Goal: Task Accomplishment & Management: Manage account settings

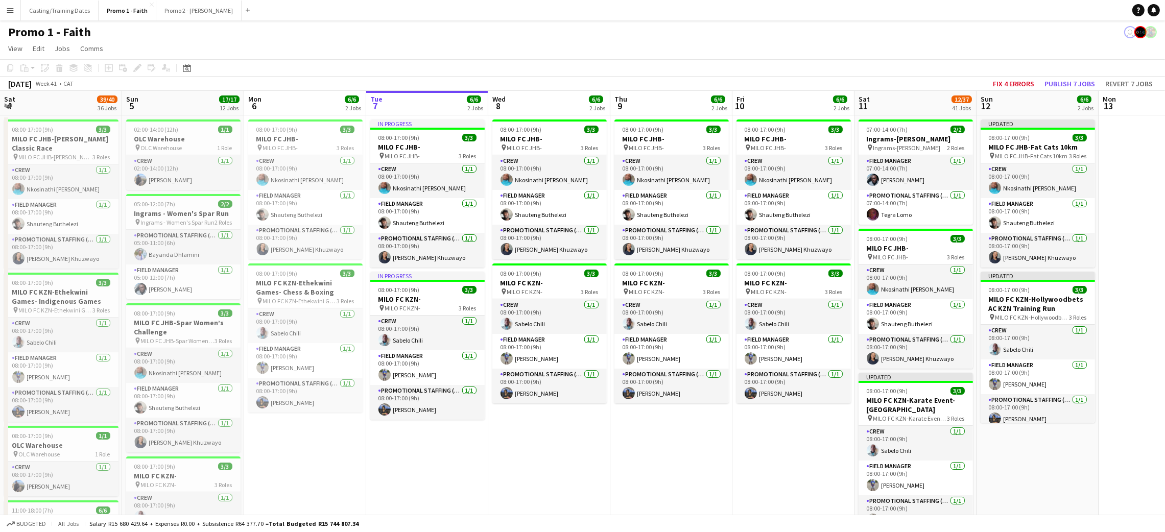
scroll to position [0, 244]
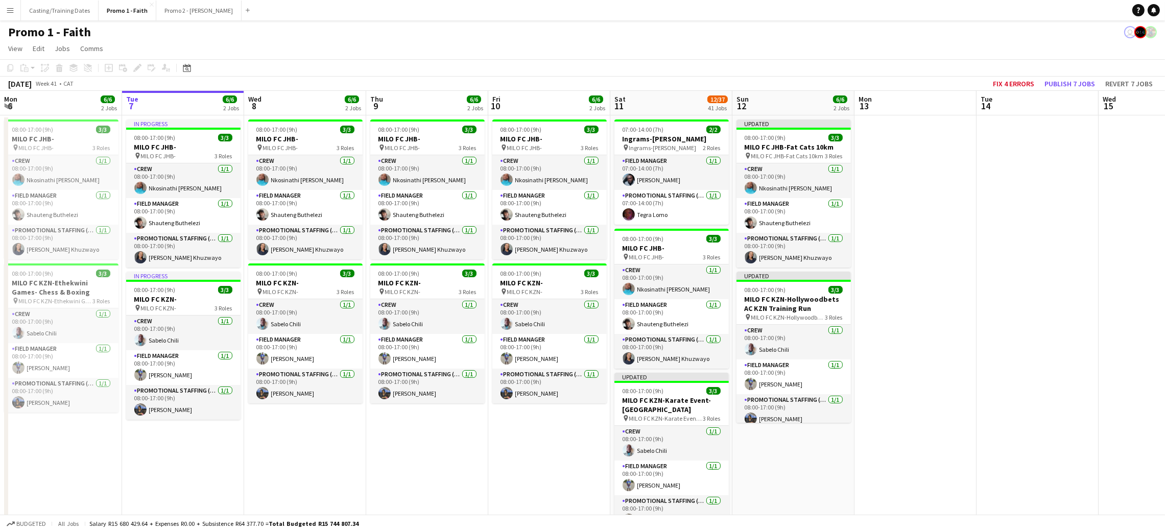
click at [8, 14] on app-icon "Menu" at bounding box center [10, 10] width 8 height 8
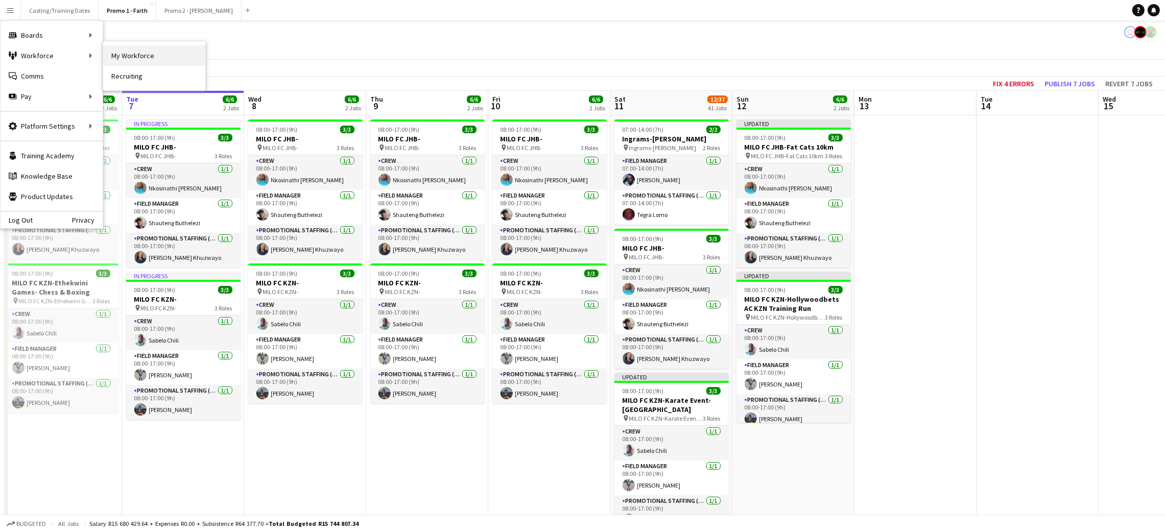
click at [123, 57] on link "My Workforce" at bounding box center [154, 55] width 102 height 20
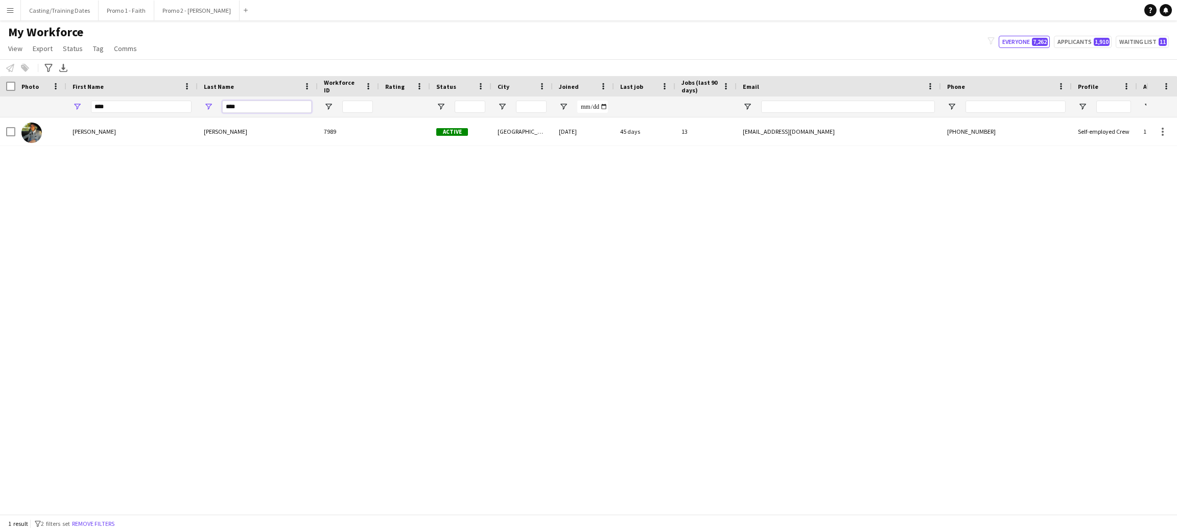
click at [235, 106] on input "****" at bounding box center [266, 107] width 89 height 12
type input "******"
click at [156, 107] on input "****" at bounding box center [141, 107] width 101 height 12
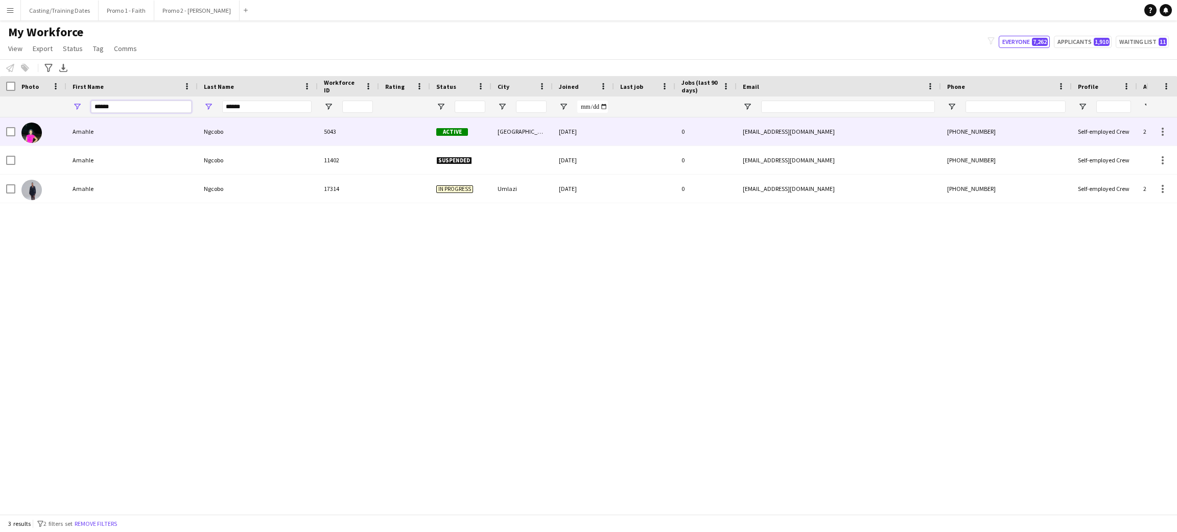
type input "******"
click at [285, 127] on div "Ngcobo" at bounding box center [258, 131] width 120 height 28
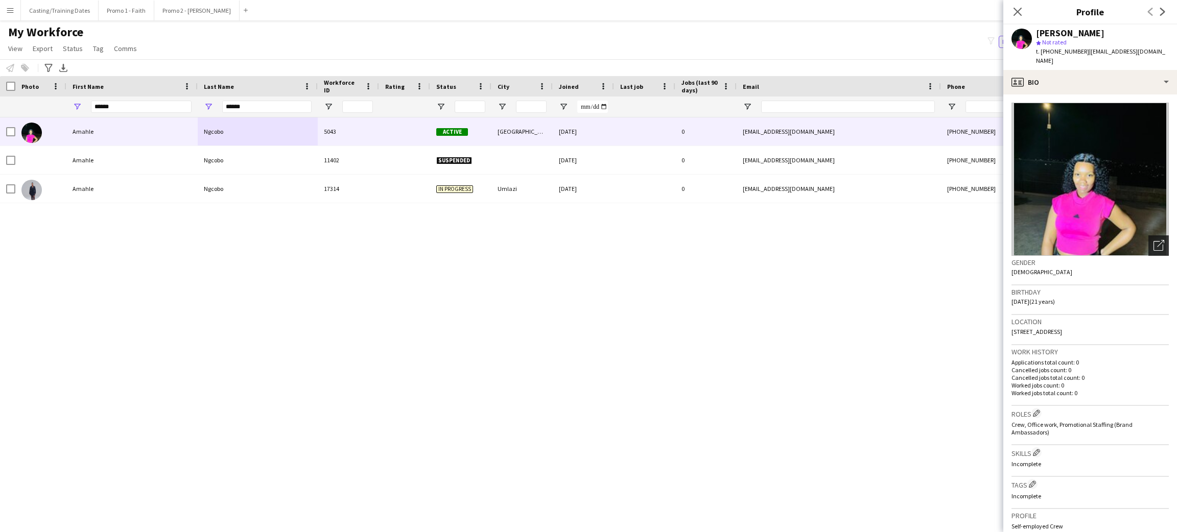
click at [551, 240] on icon "Open photos pop-in" at bounding box center [1158, 245] width 11 height 11
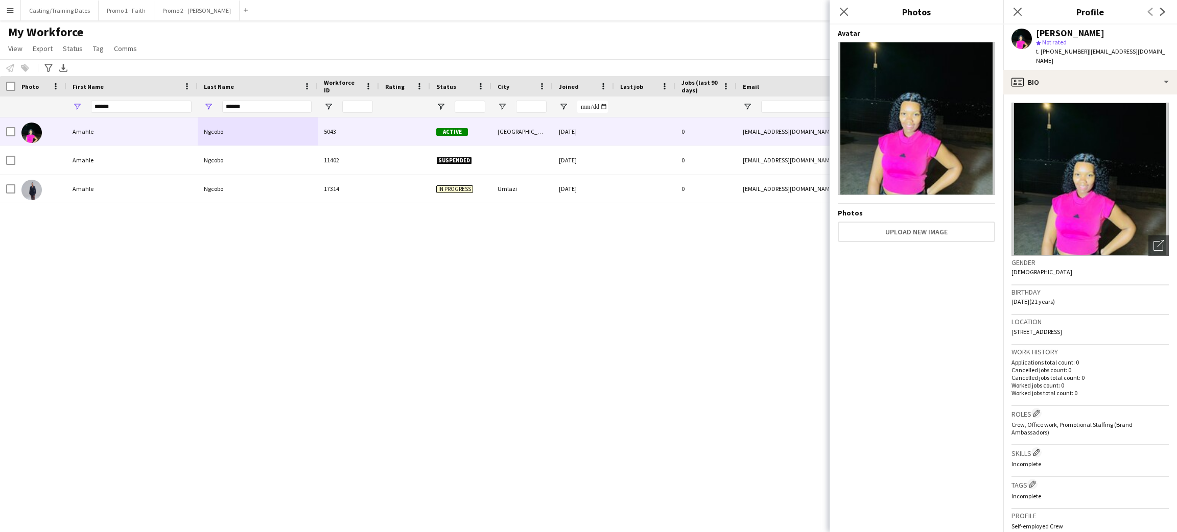
scroll to position [207, 0]
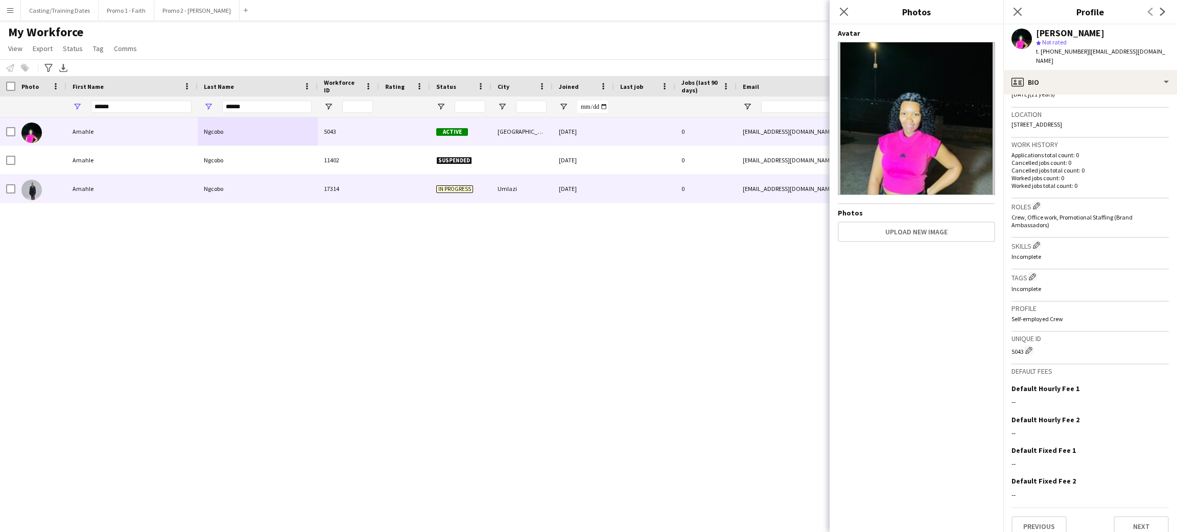
click at [494, 193] on div "Umlazi" at bounding box center [521, 189] width 61 height 28
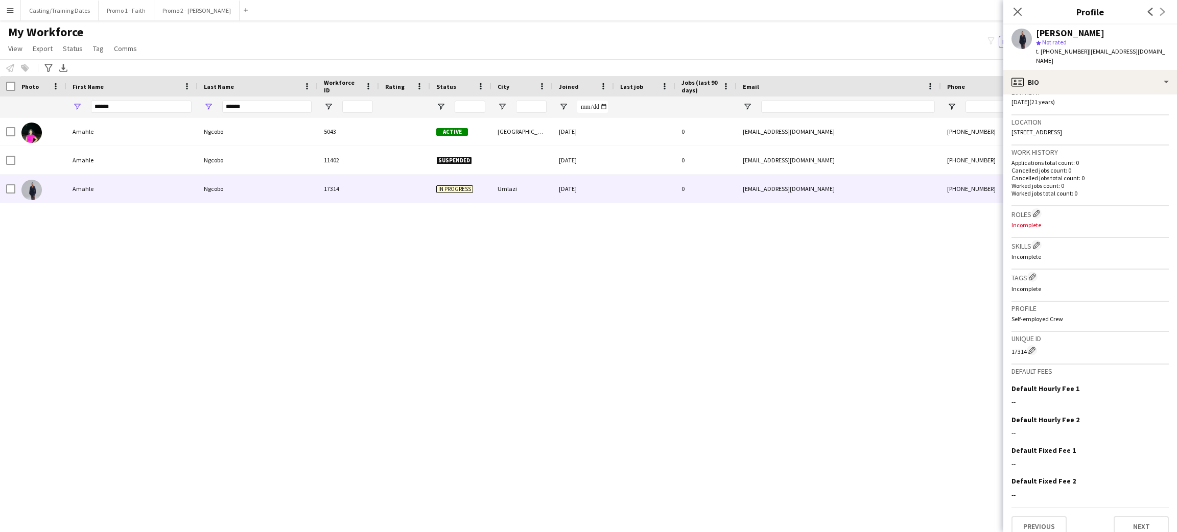
scroll to position [0, 0]
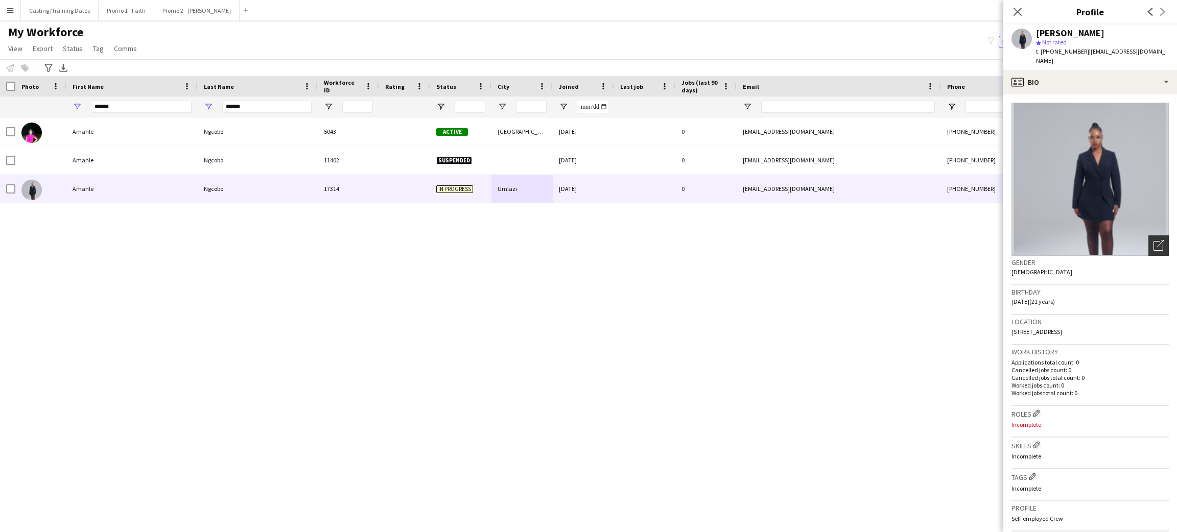
click at [551, 240] on icon "Open photos pop-in" at bounding box center [1158, 245] width 11 height 11
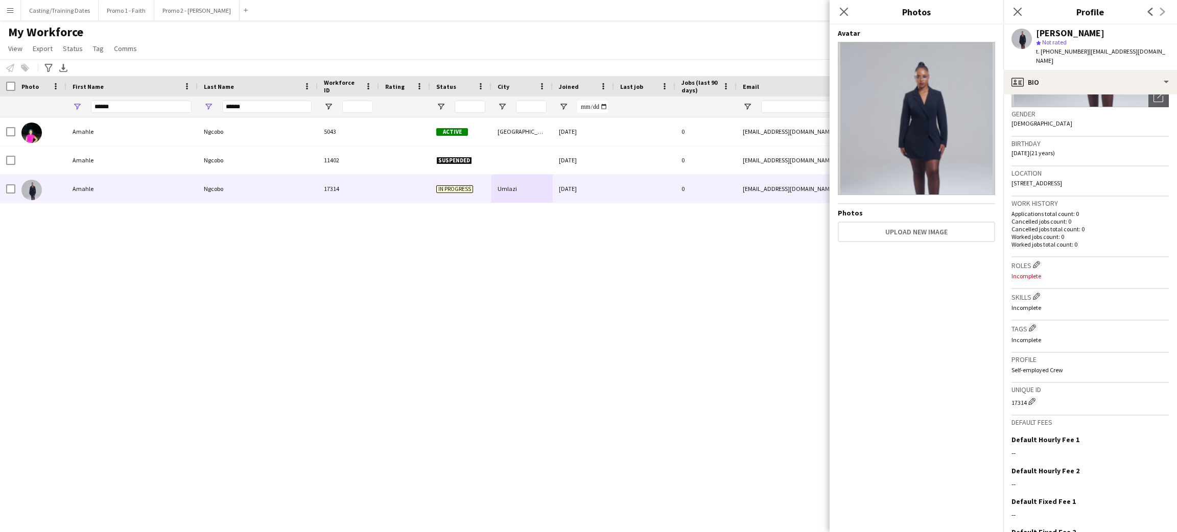
scroll to position [200, 0]
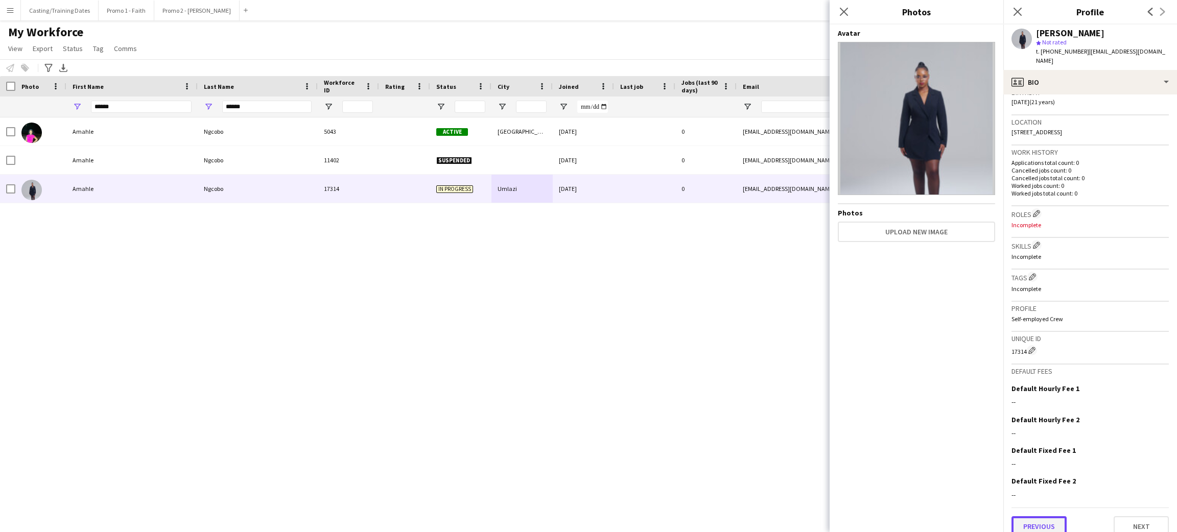
click at [551, 516] on button "Previous" at bounding box center [1038, 526] width 55 height 20
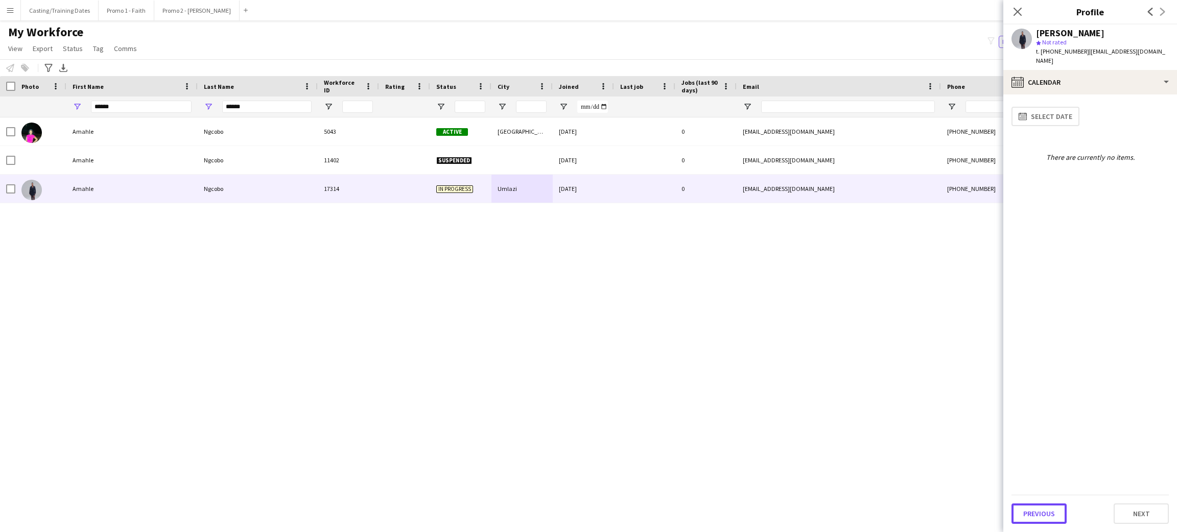
click at [551, 510] on button "Previous" at bounding box center [1038, 514] width 55 height 20
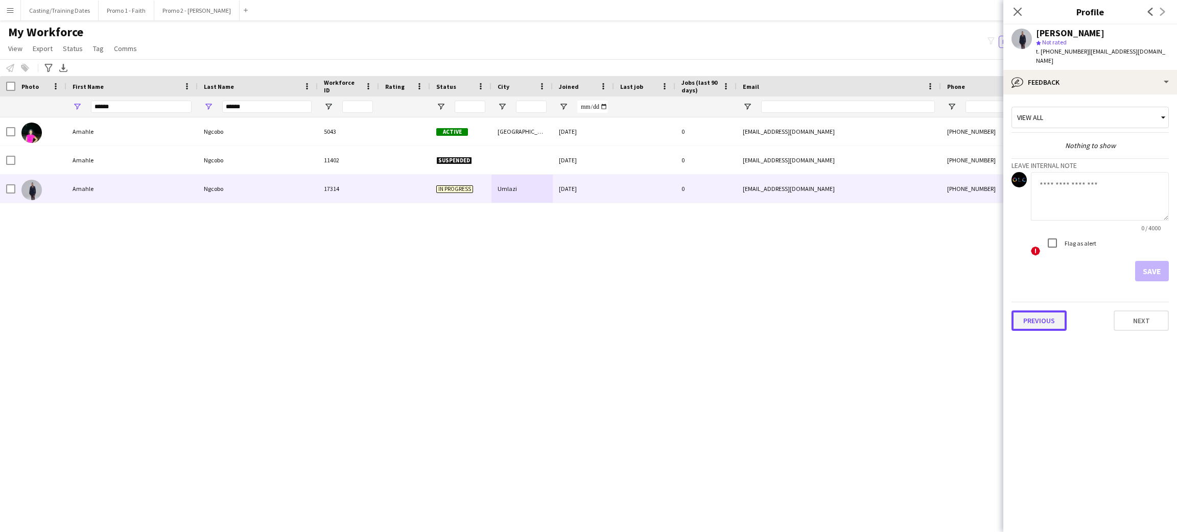
click at [551, 313] on button "Previous" at bounding box center [1038, 320] width 55 height 20
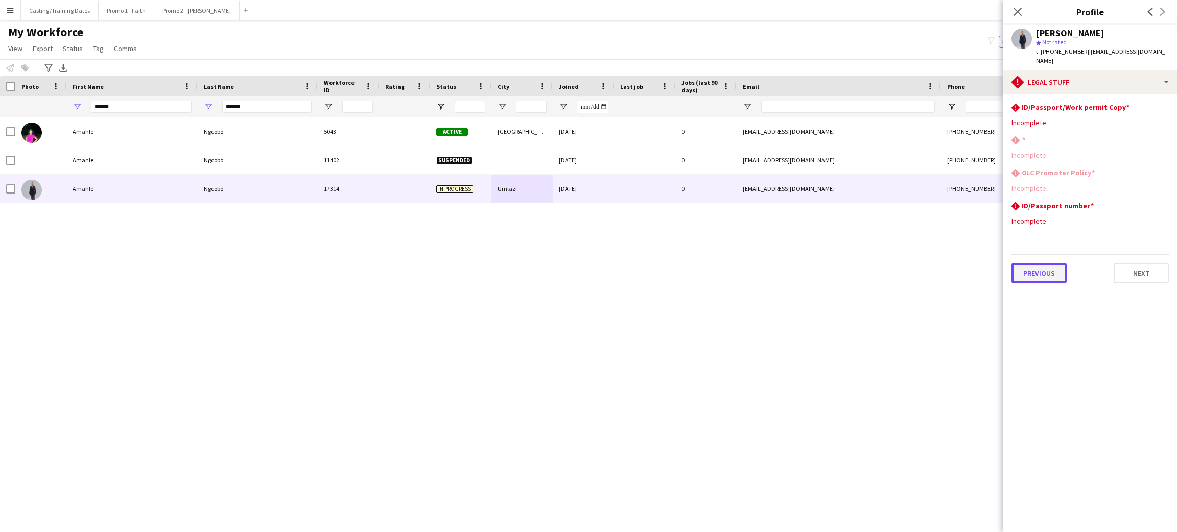
click at [551, 265] on button "Previous" at bounding box center [1038, 273] width 55 height 20
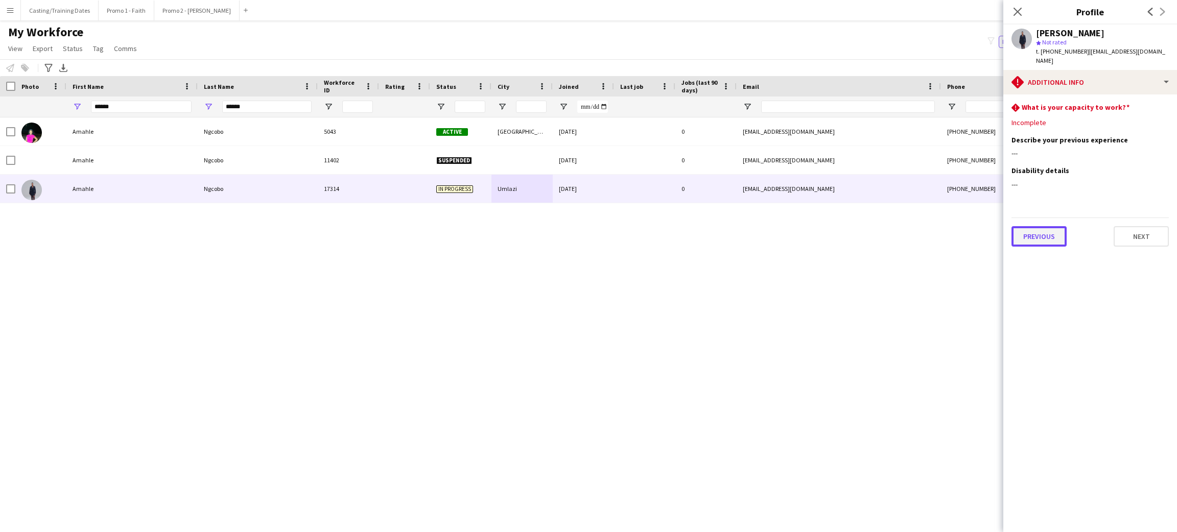
click at [551, 226] on button "Previous" at bounding box center [1038, 236] width 55 height 20
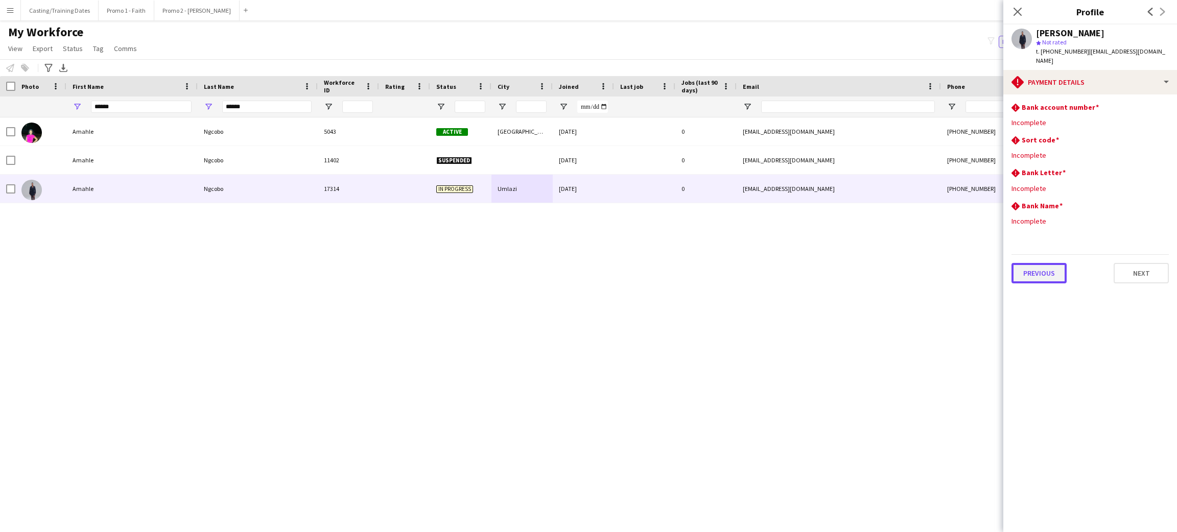
click at [551, 272] on button "Previous" at bounding box center [1038, 273] width 55 height 20
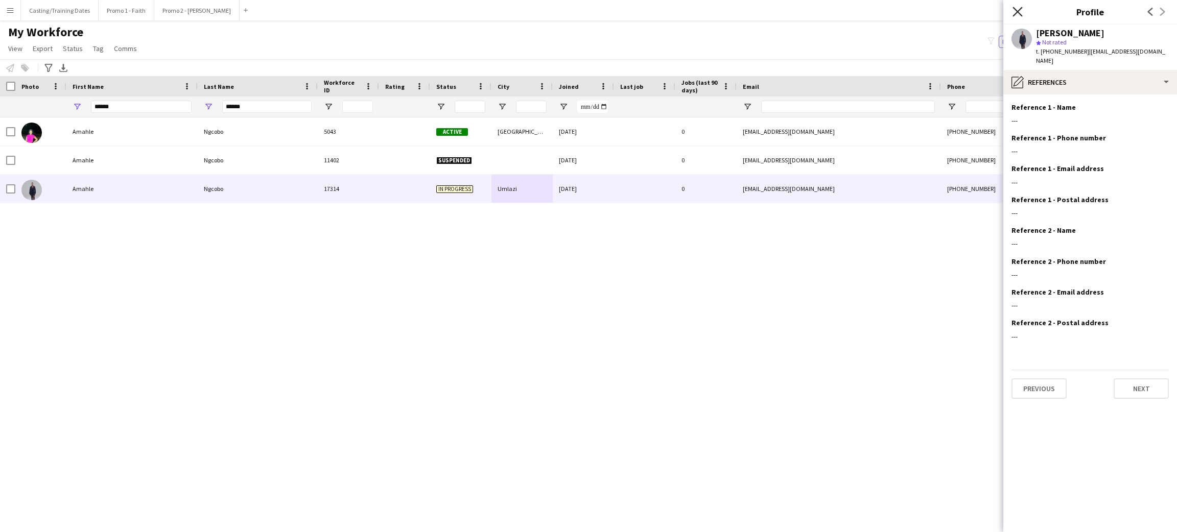
click at [551, 14] on icon "Close pop-in" at bounding box center [1017, 12] width 10 height 10
